Goal: Task Accomplishment & Management: Complete application form

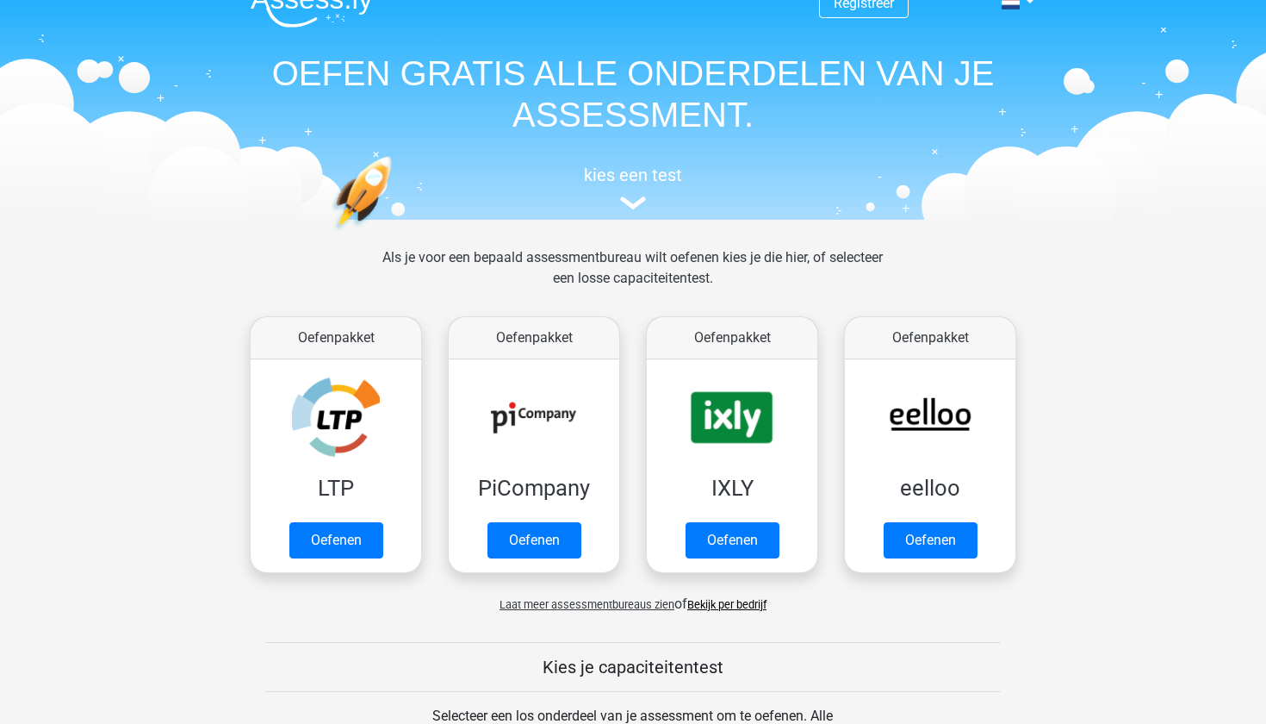
scroll to position [28, 0]
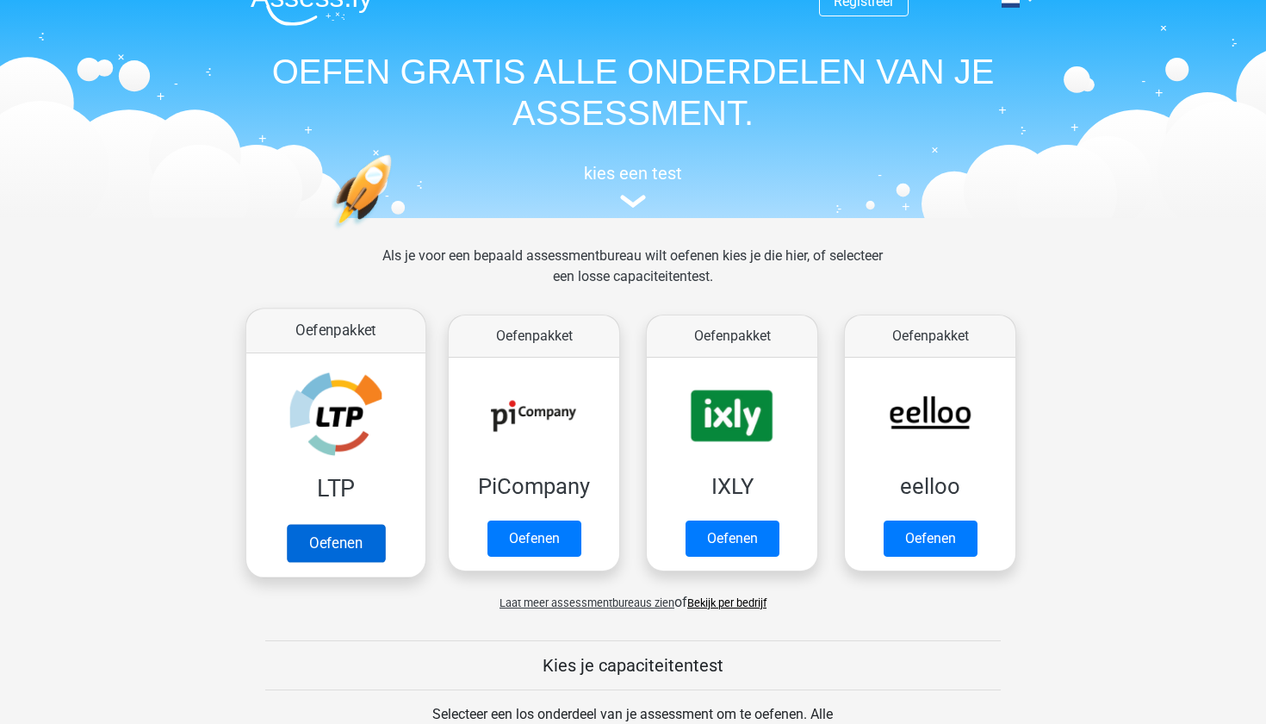
click at [347, 537] on link "Oefenen" at bounding box center [336, 543] width 98 height 38
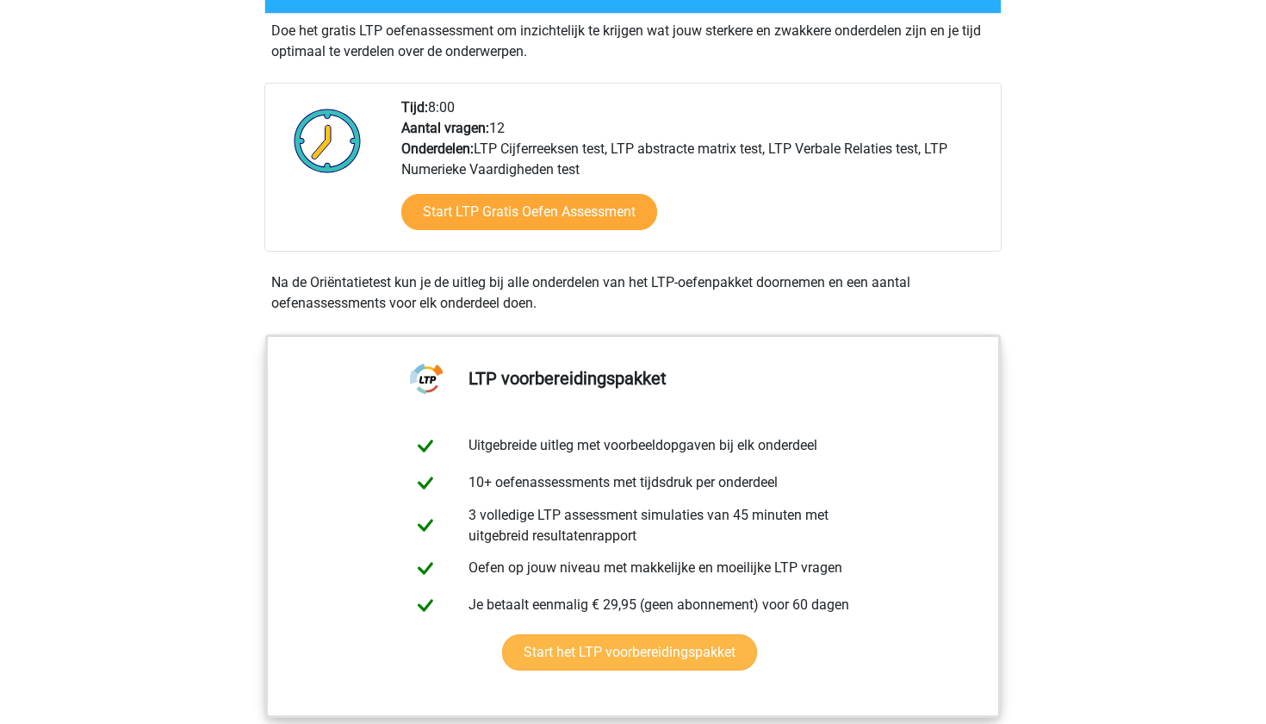
scroll to position [320, 0]
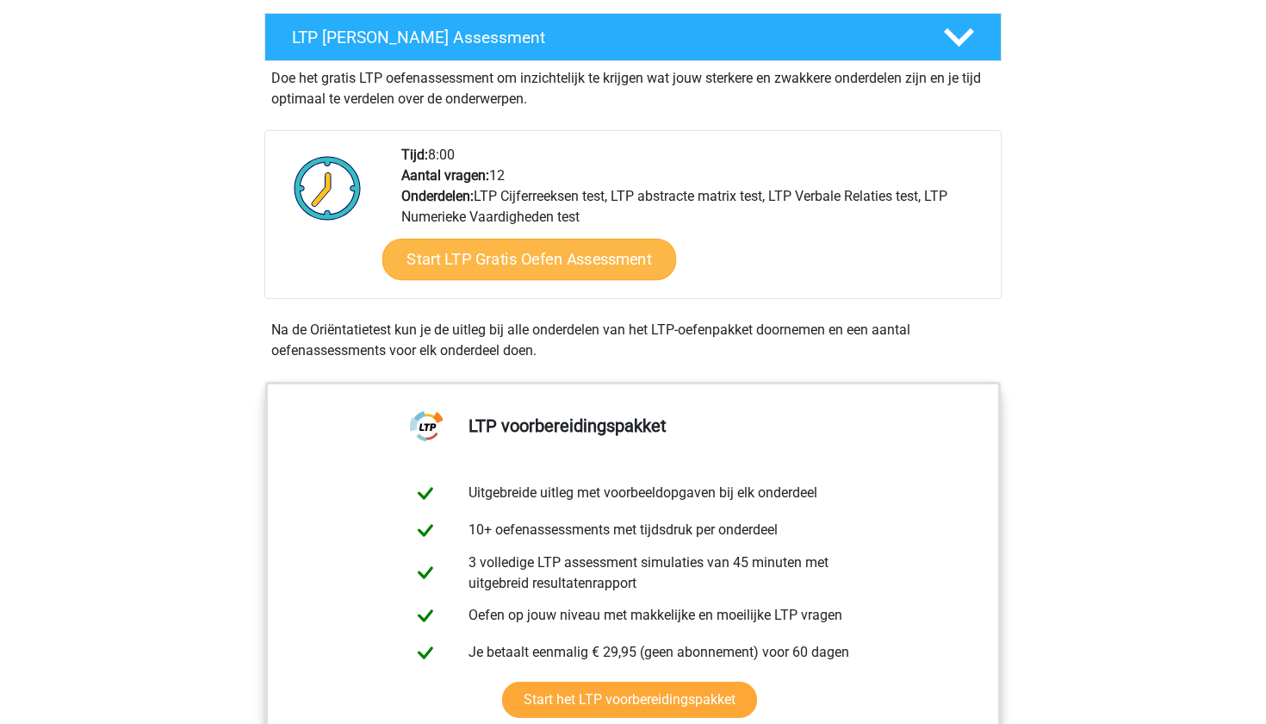
click at [537, 259] on link "Start LTP Gratis Oefen Assessment" at bounding box center [529, 259] width 295 height 41
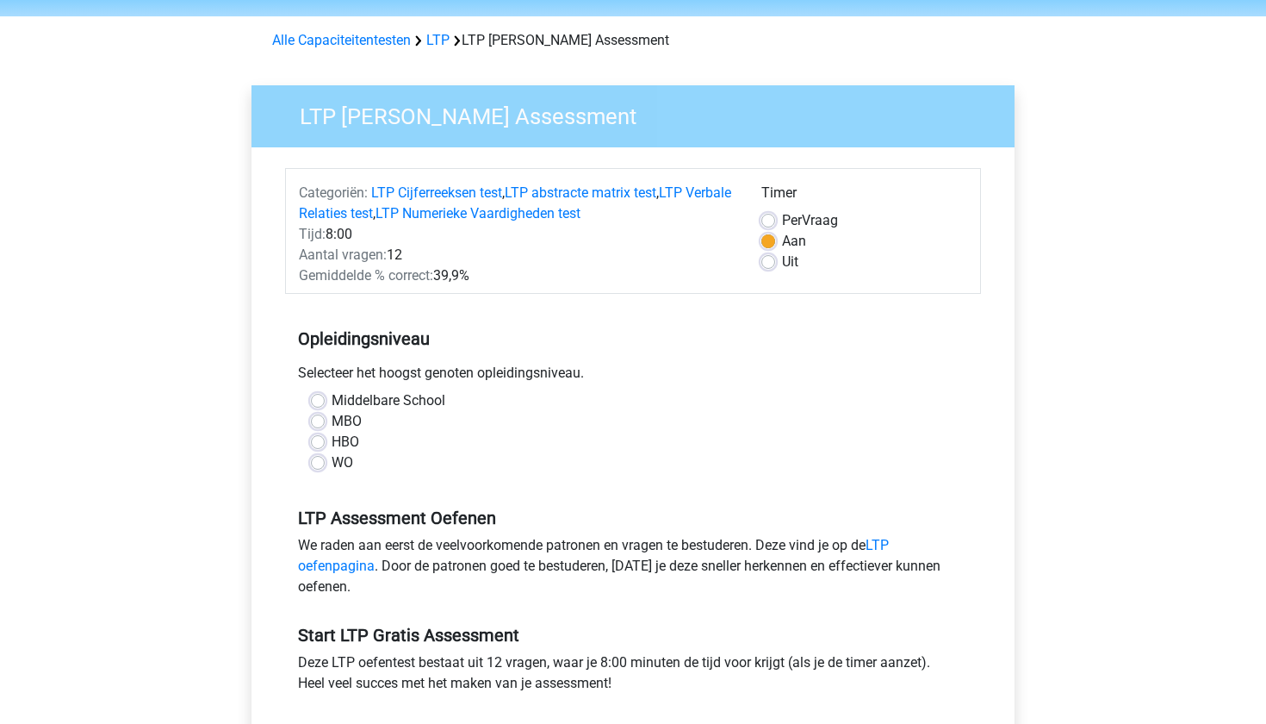
scroll to position [57, 0]
click at [332, 465] on label "WO" at bounding box center [343, 461] width 22 height 21
click at [324, 465] on input "WO" at bounding box center [318, 459] width 14 height 17
radio input "true"
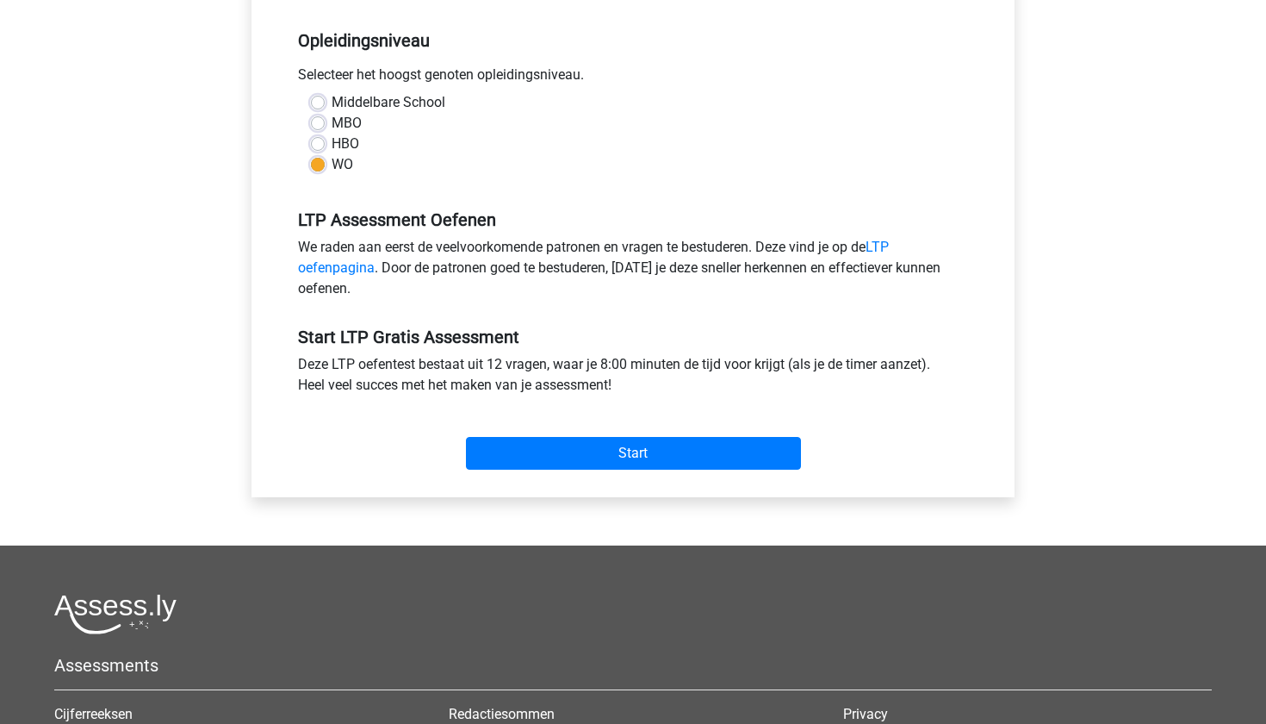
scroll to position [372, 0]
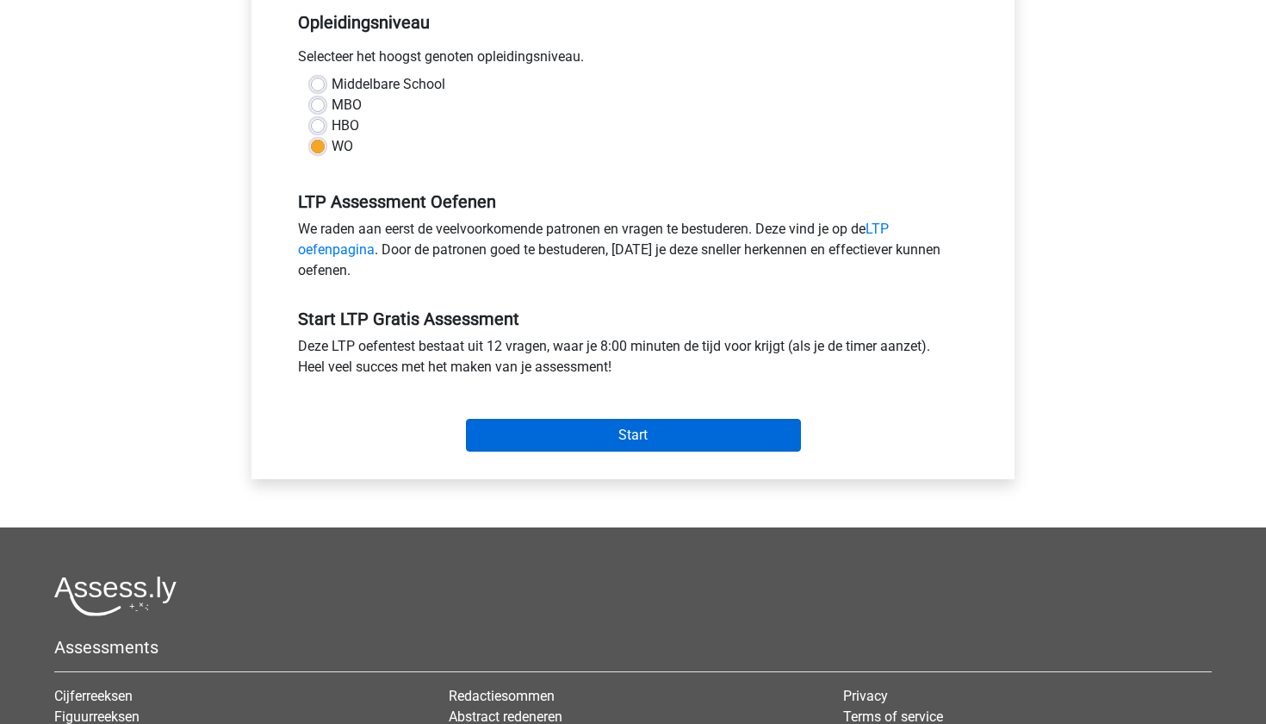
click at [559, 441] on input "Start" at bounding box center [633, 435] width 335 height 33
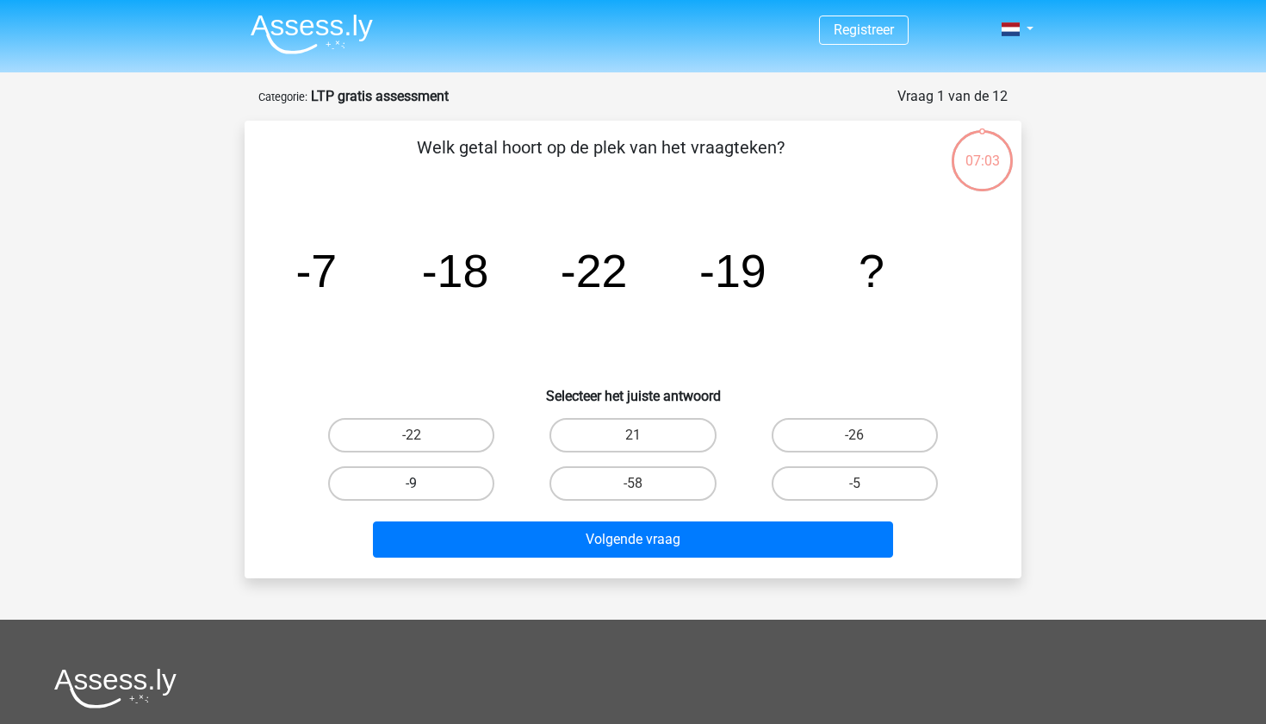
click at [453, 490] on label "-9" at bounding box center [411, 483] width 166 height 34
click at [423, 490] on input "-9" at bounding box center [417, 488] width 11 height 11
radio input "true"
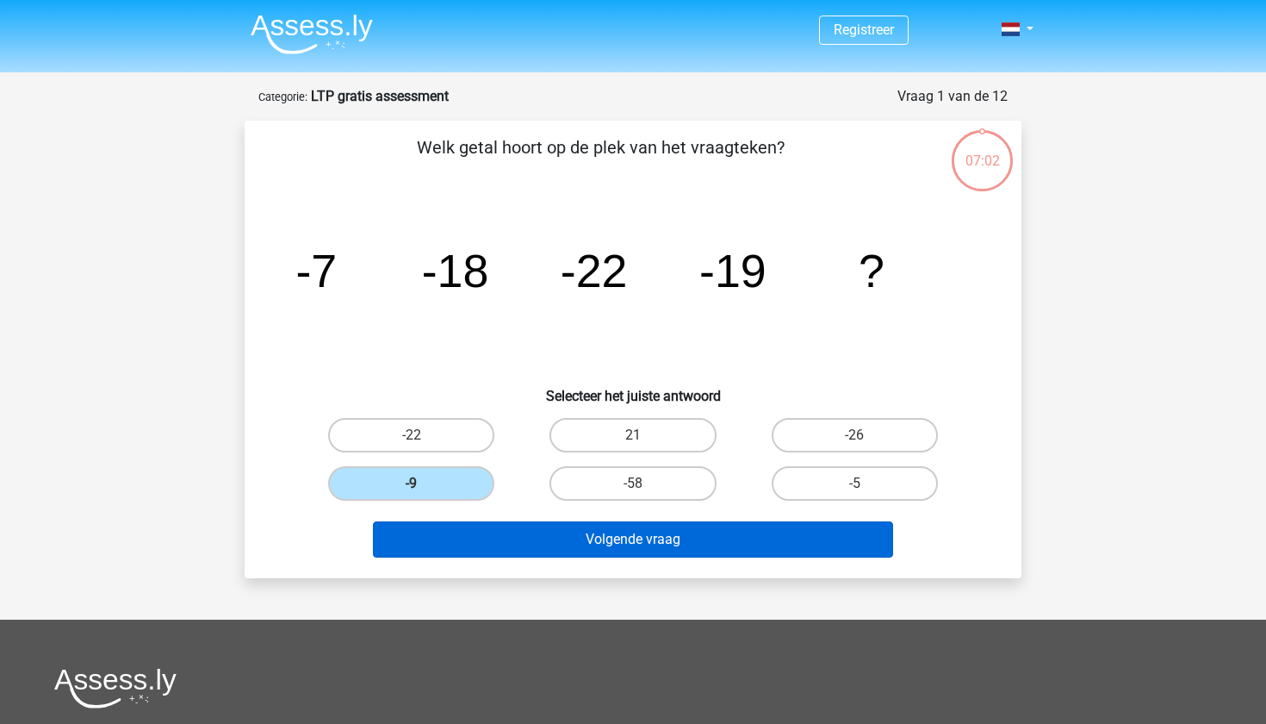
click at [600, 536] on button "Volgende vraag" at bounding box center [633, 539] width 521 height 36
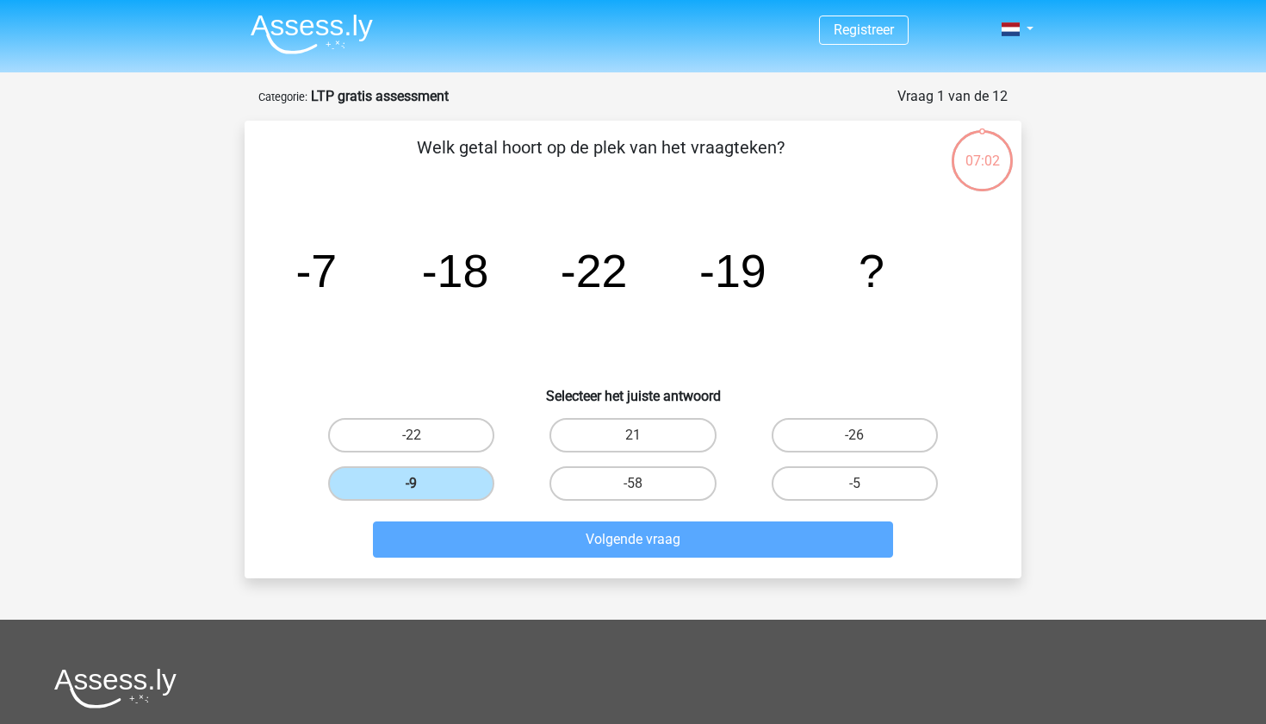
scroll to position [86, 0]
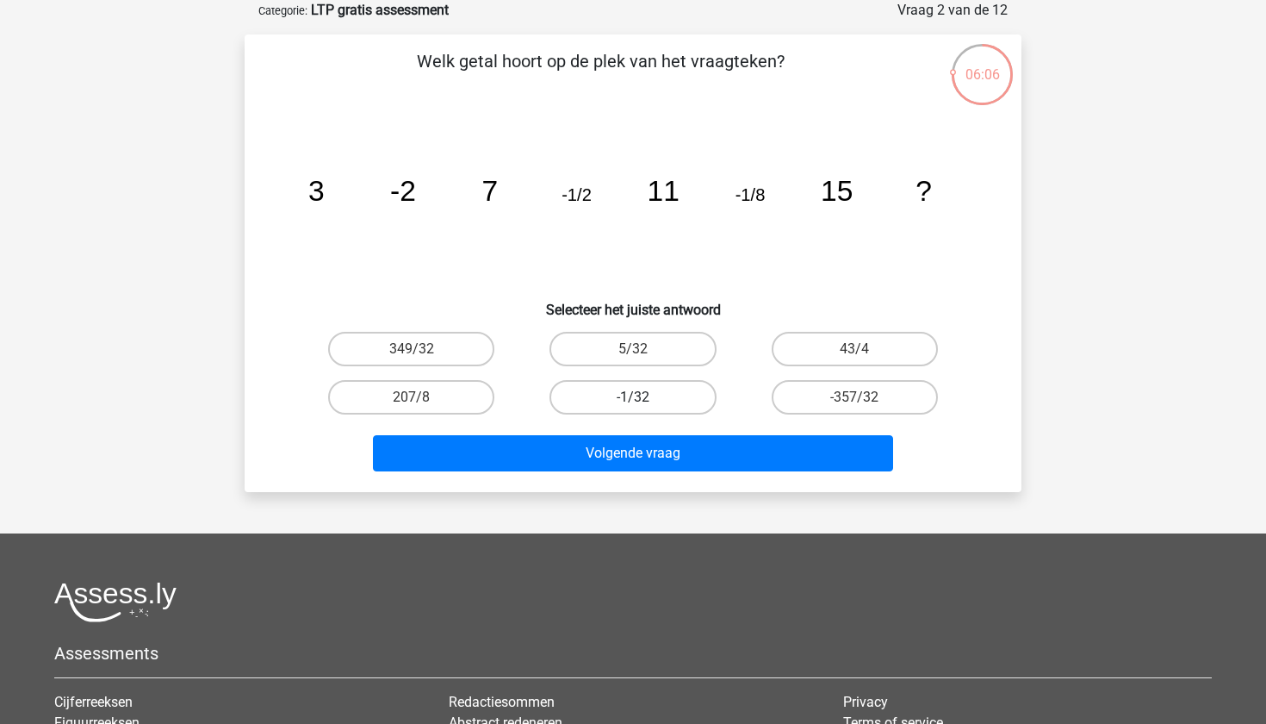
click at [650, 397] on label "-1/32" at bounding box center [633, 397] width 166 height 34
click at [644, 397] on input "-1/32" at bounding box center [638, 402] width 11 height 11
radio input "true"
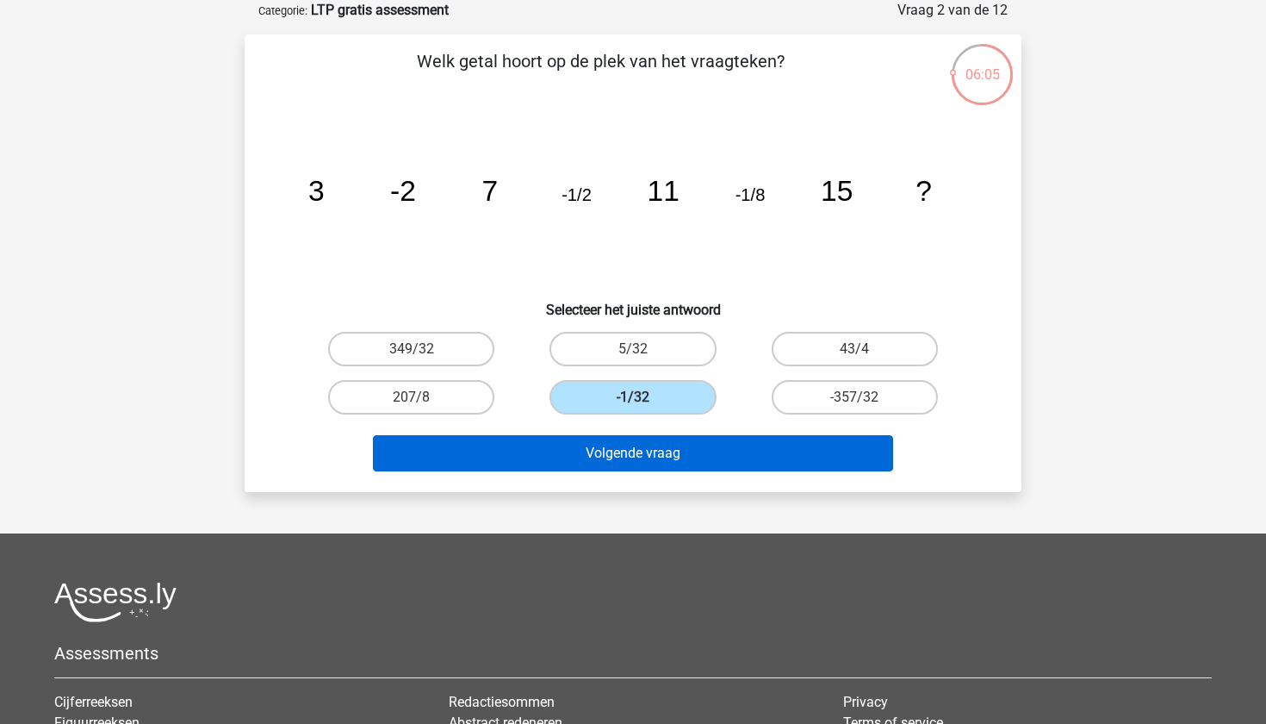
click at [635, 450] on button "Volgende vraag" at bounding box center [633, 453] width 521 height 36
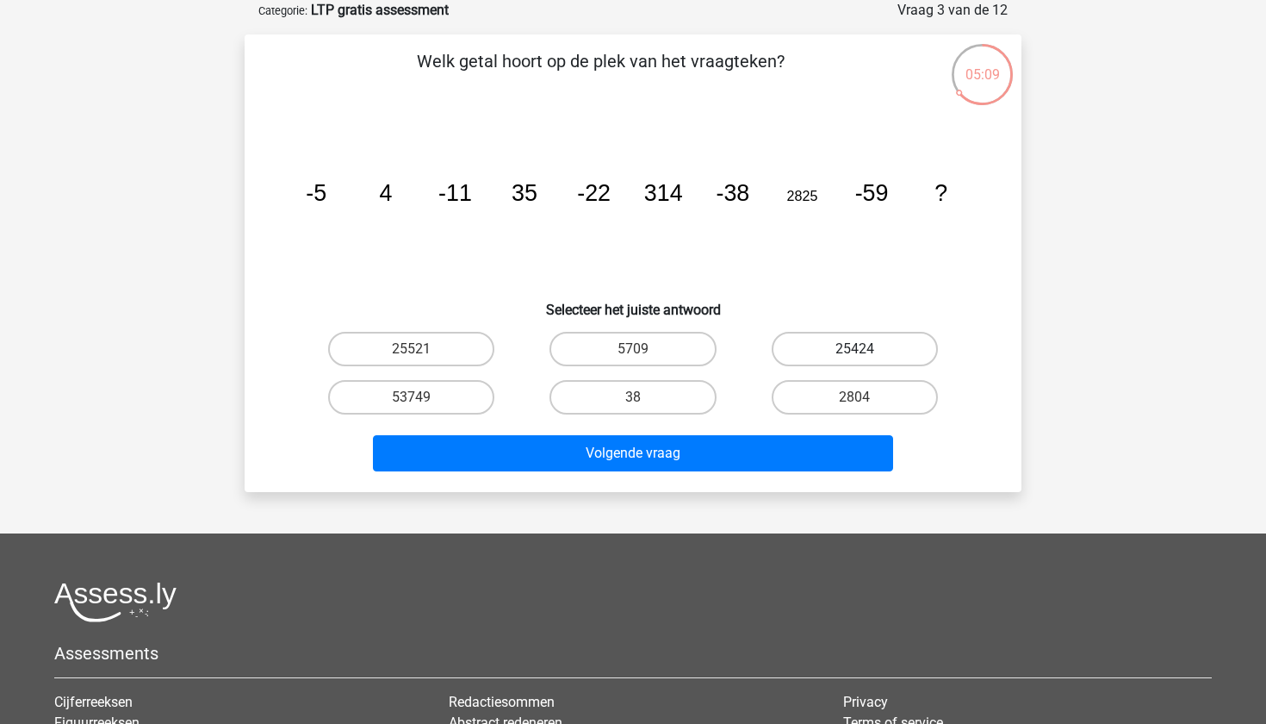
click at [812, 360] on label "25424" at bounding box center [855, 349] width 166 height 34
click at [855, 360] on input "25424" at bounding box center [860, 354] width 11 height 11
radio input "true"
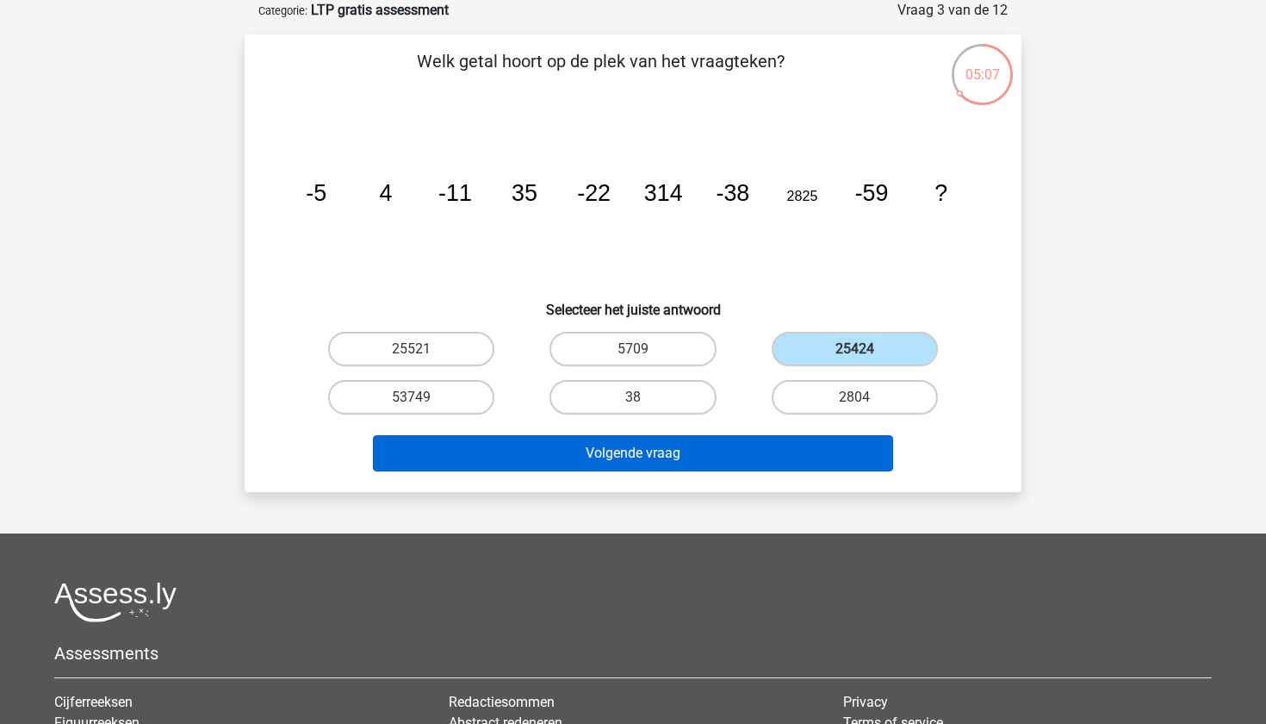
click at [704, 458] on button "Volgende vraag" at bounding box center [633, 453] width 521 height 36
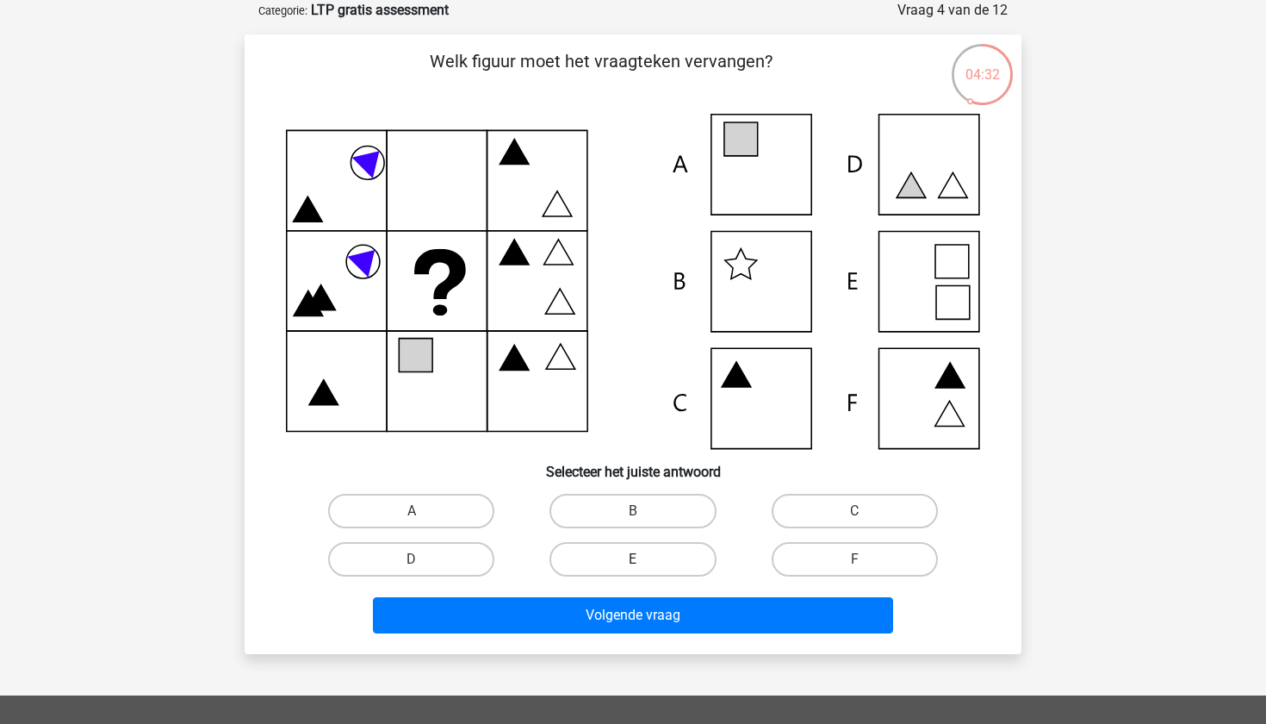
click at [625, 553] on label "E" at bounding box center [633, 559] width 166 height 34
click at [633, 559] on input "E" at bounding box center [638, 564] width 11 height 11
radio input "true"
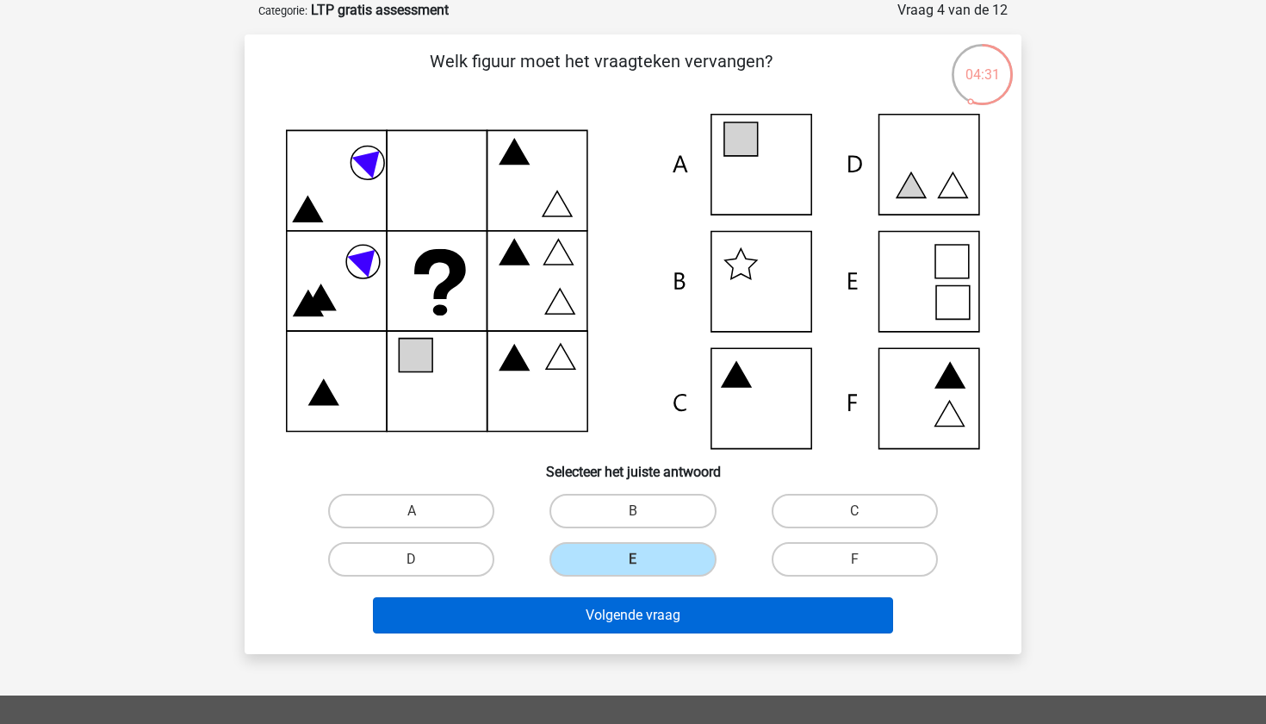
click at [602, 615] on button "Volgende vraag" at bounding box center [633, 615] width 521 height 36
